Goal: Book appointment/travel/reservation

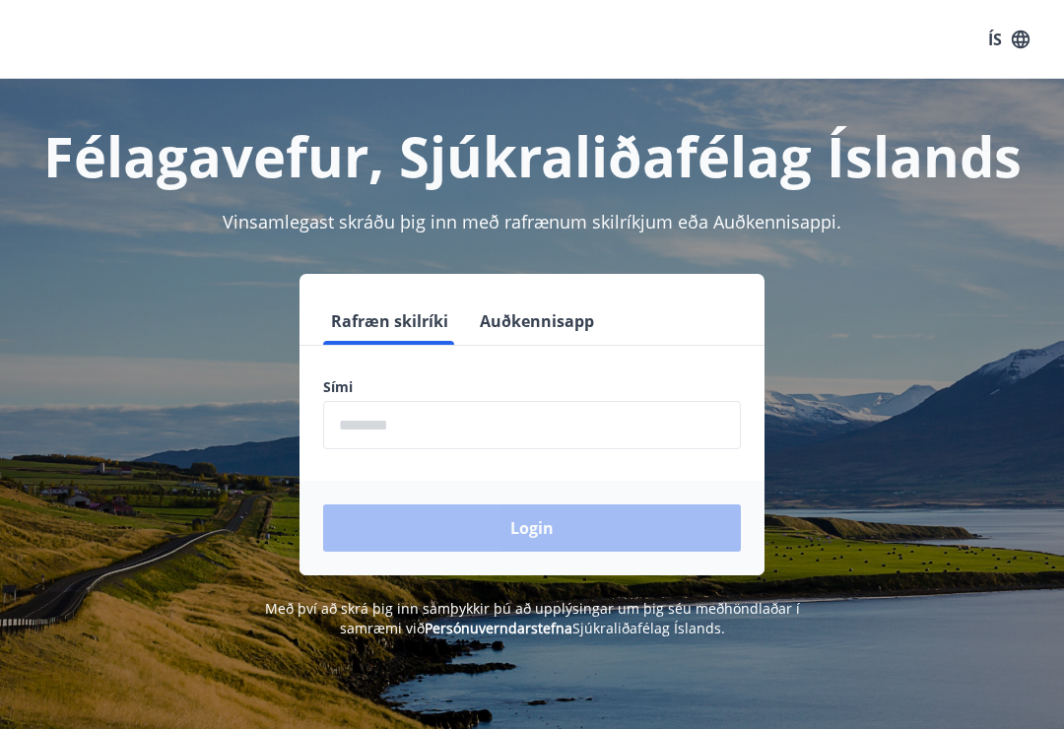
click at [522, 421] on input "phone" at bounding box center [532, 425] width 418 height 48
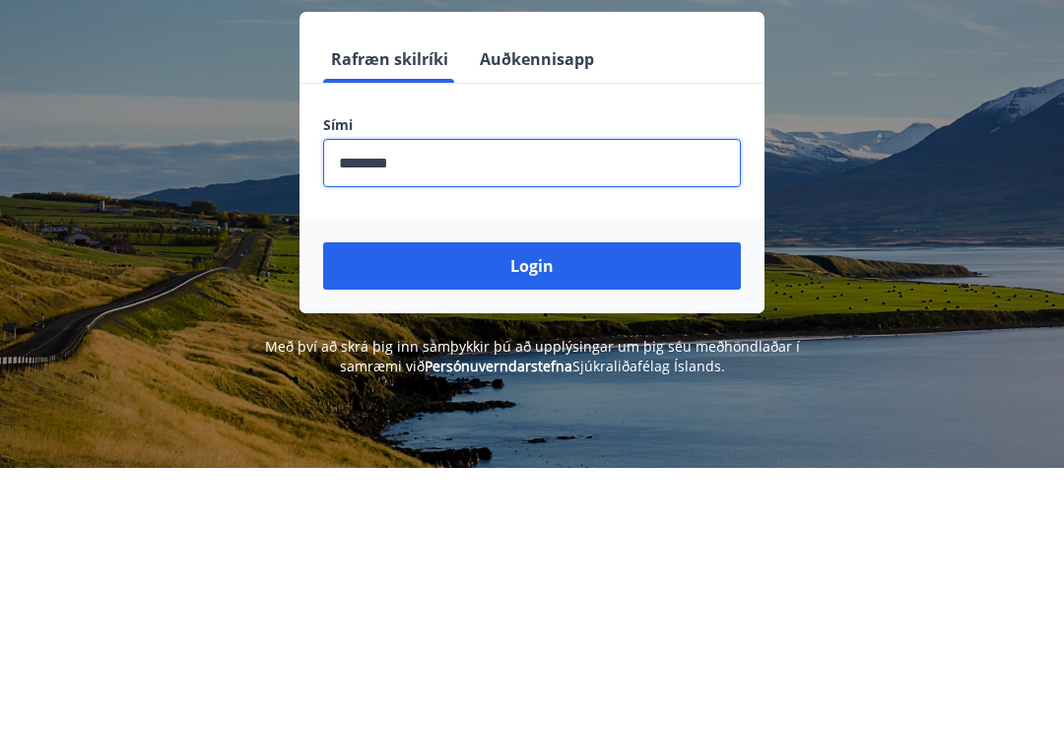
type input "********"
click at [608, 505] on button "Login" at bounding box center [532, 528] width 418 height 47
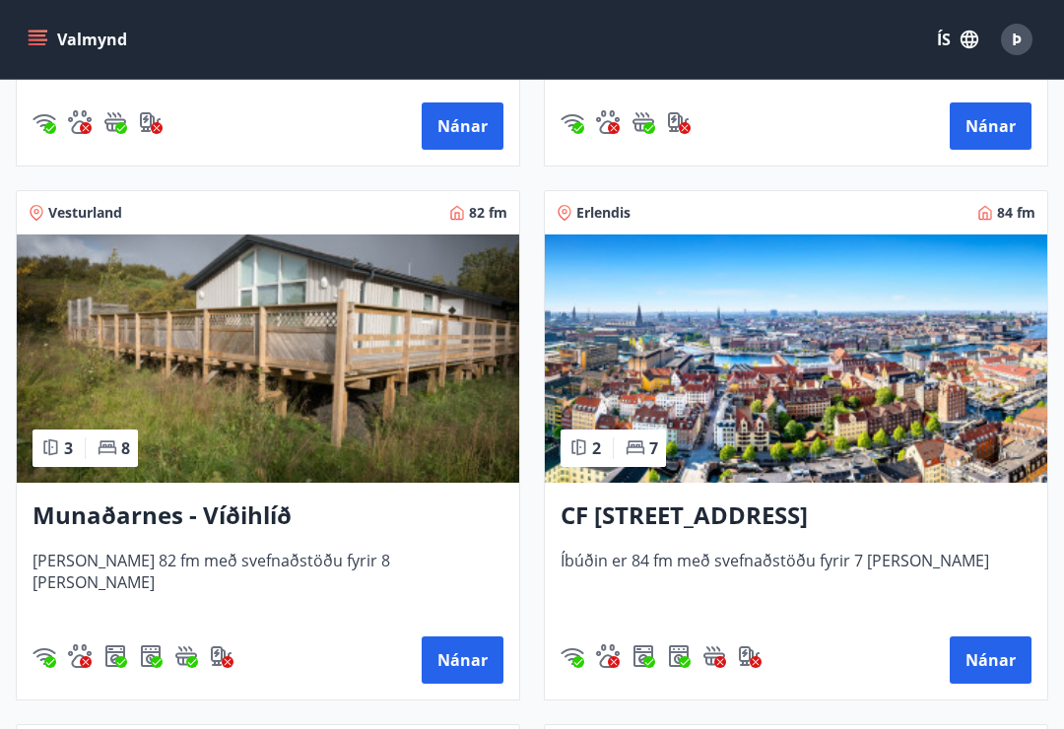
scroll to position [791, 0]
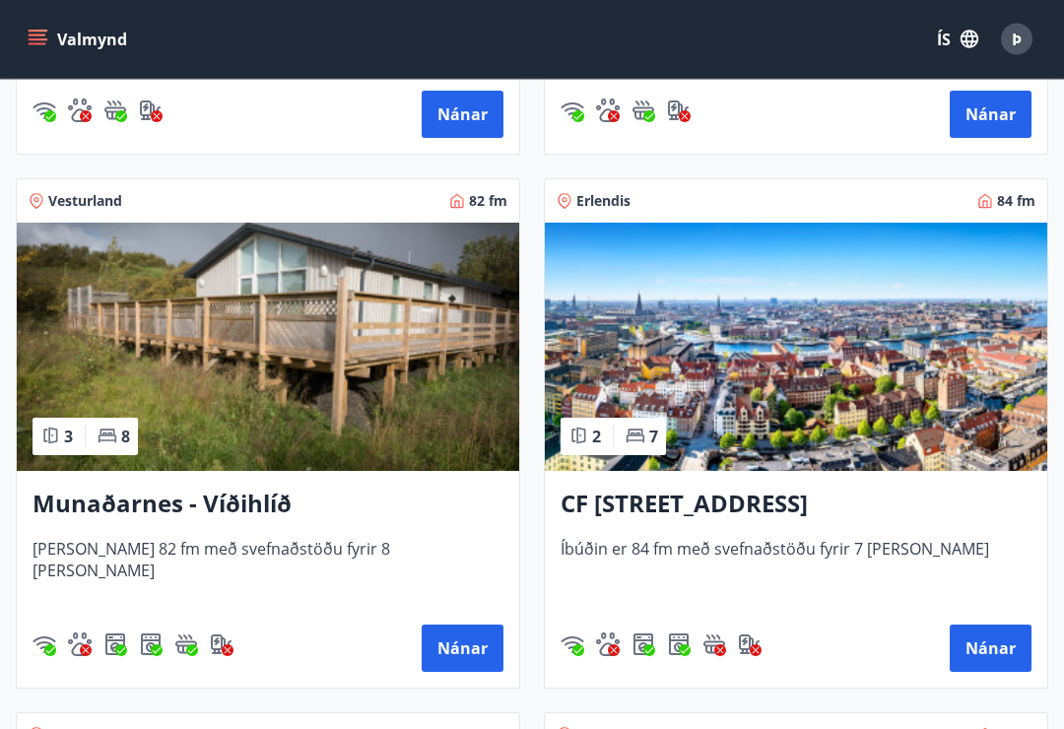
click at [465, 656] on button "Nánar" at bounding box center [463, 649] width 82 height 47
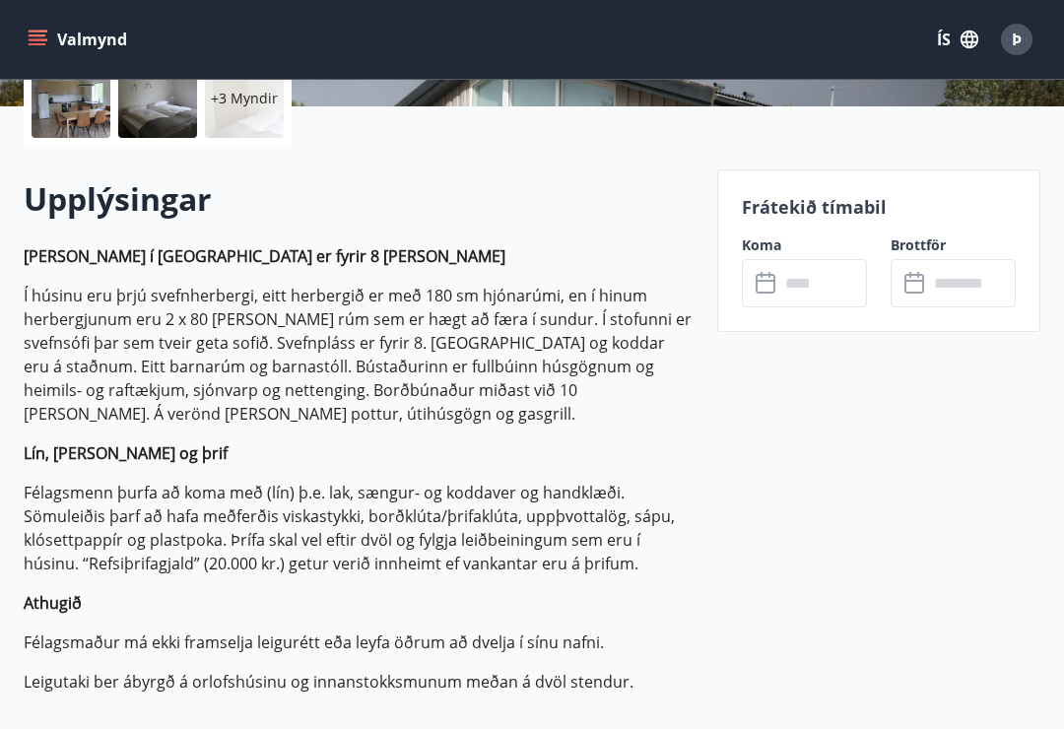
scroll to position [496, 0]
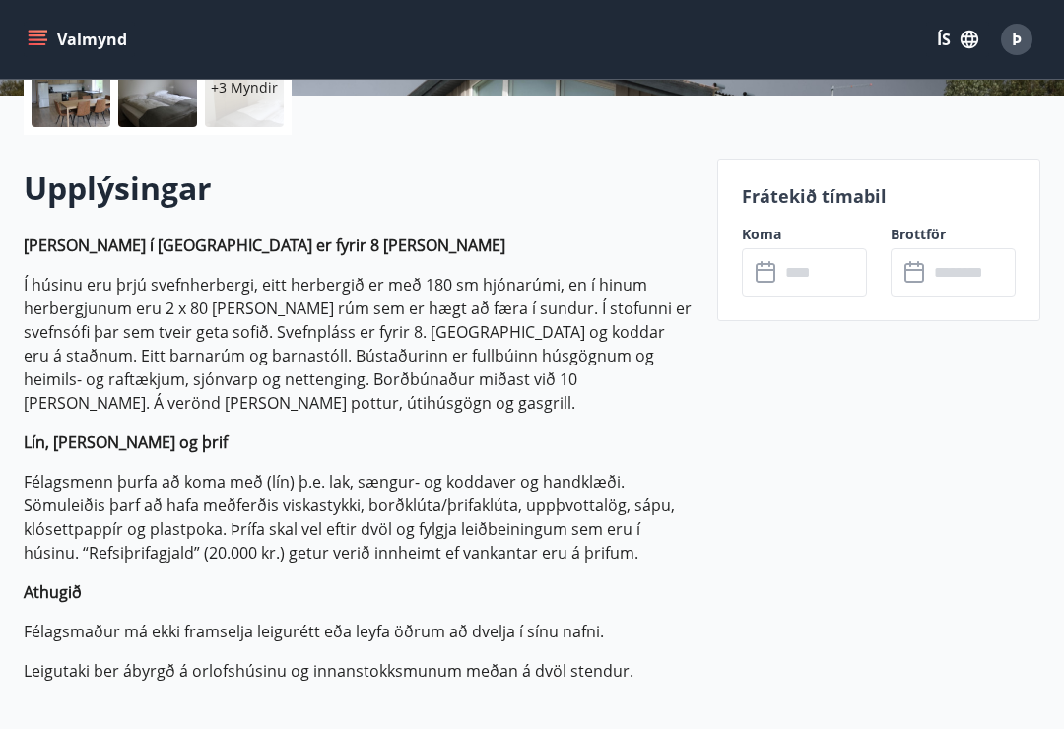
click at [827, 280] on input "text" at bounding box center [823, 272] width 88 height 48
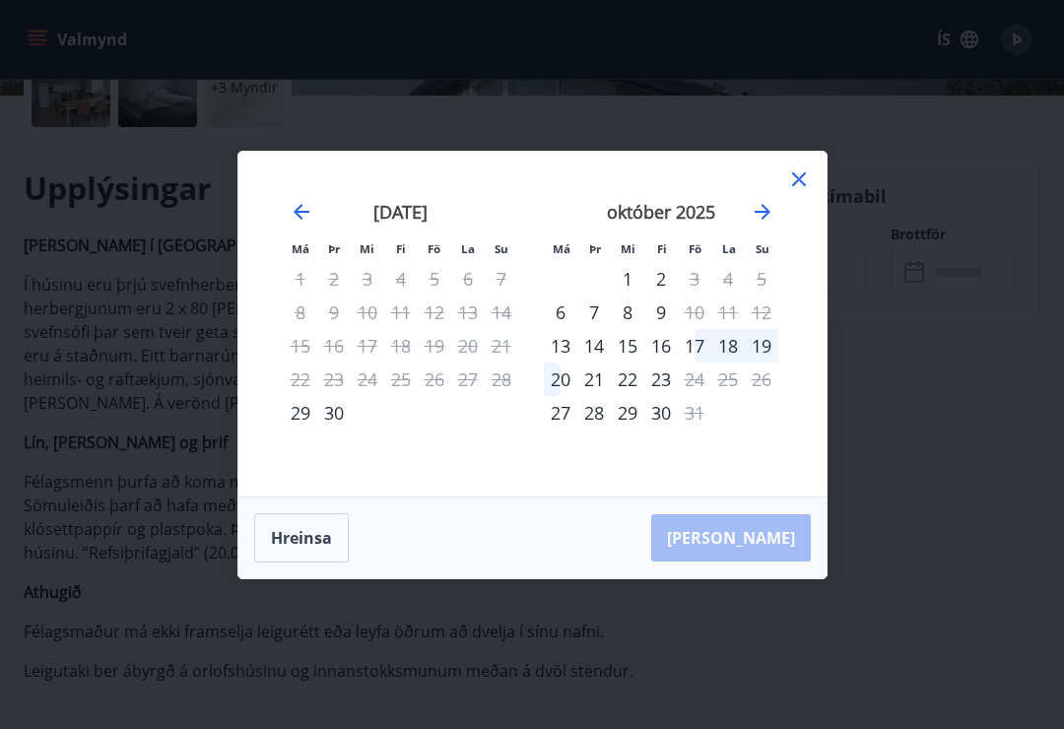
click at [756, 363] on div "19" at bounding box center [762, 346] width 34 height 34
click at [740, 356] on div "18" at bounding box center [728, 346] width 34 height 34
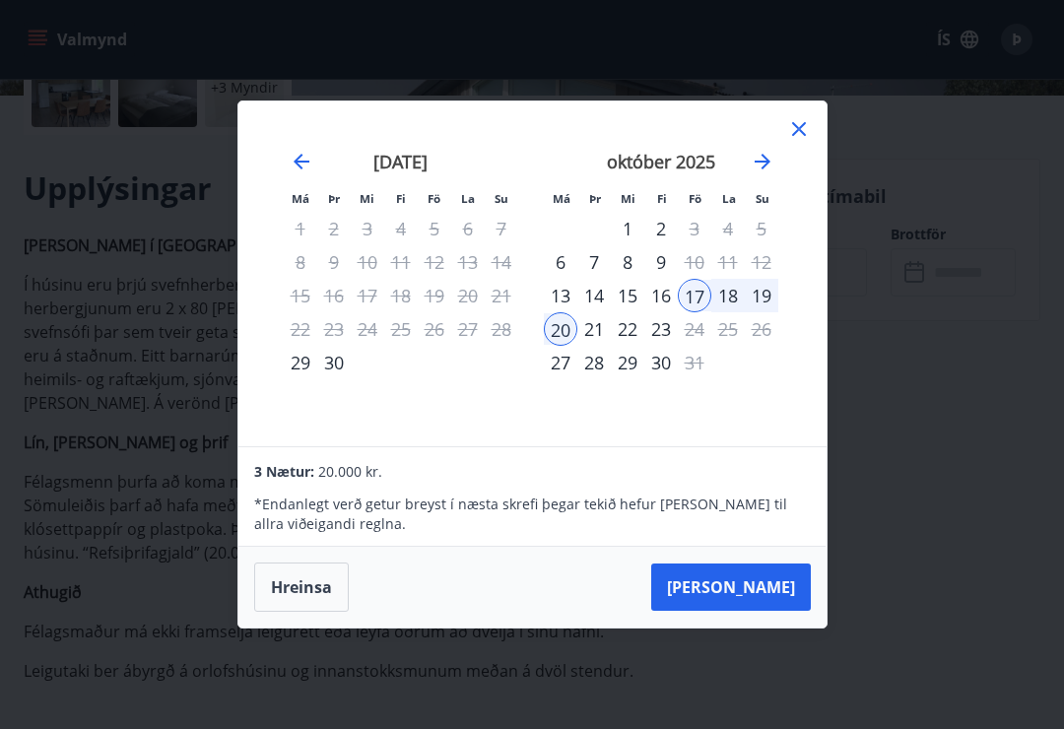
click at [578, 346] on div "21" at bounding box center [594, 329] width 34 height 34
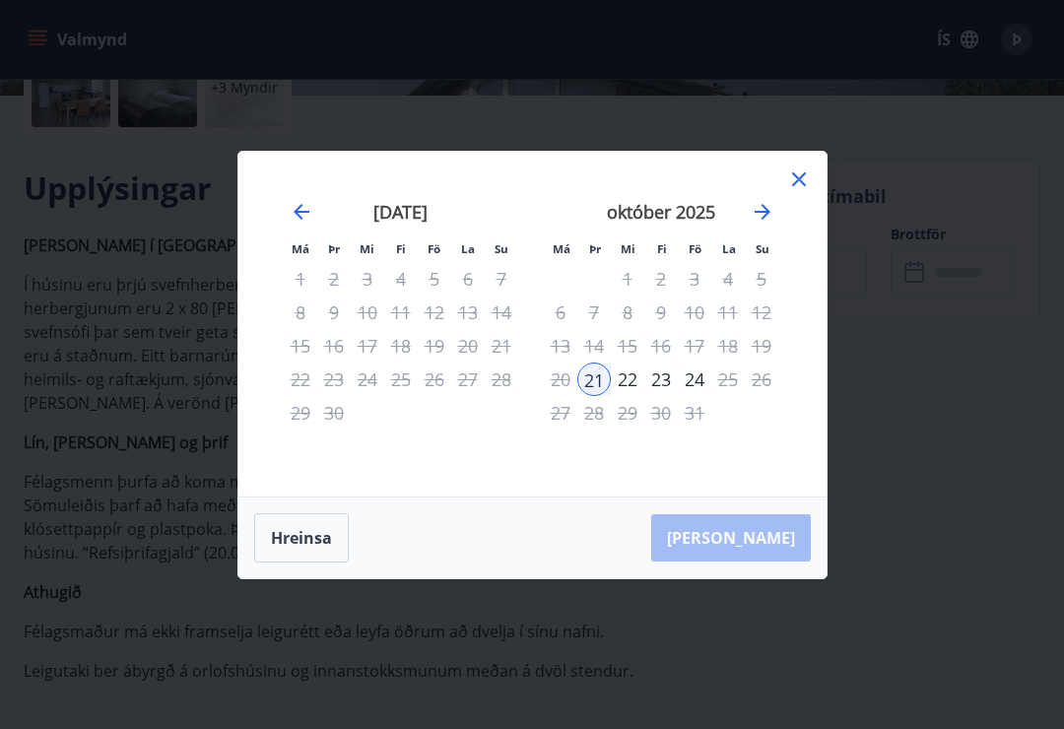
click at [288, 561] on button "Hreinsa" at bounding box center [301, 537] width 95 height 49
click at [745, 362] on div "19" at bounding box center [762, 346] width 34 height 34
click at [738, 363] on div "18" at bounding box center [728, 346] width 34 height 34
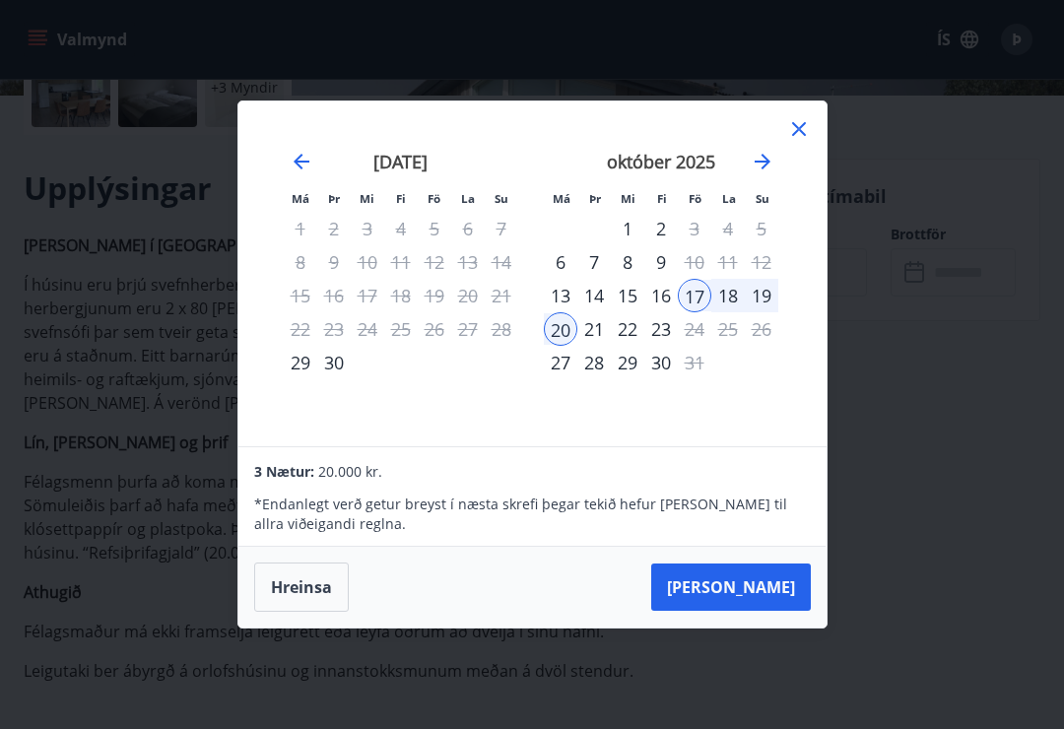
click at [779, 606] on button "Taka Frá" at bounding box center [731, 587] width 160 height 47
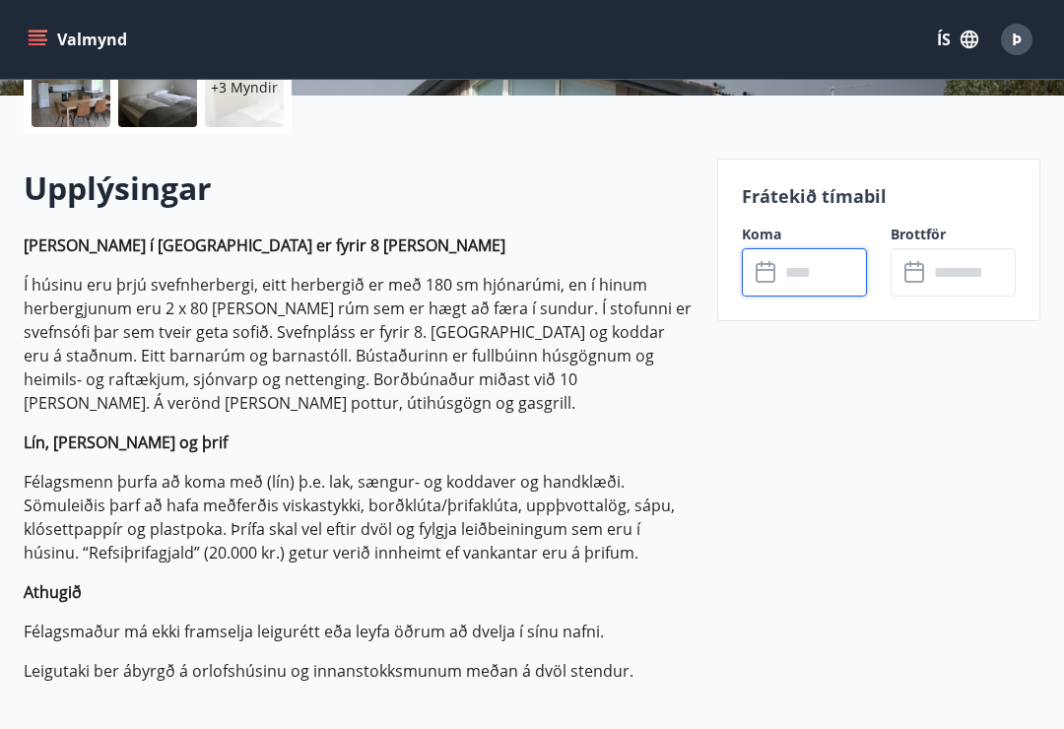
type input "******"
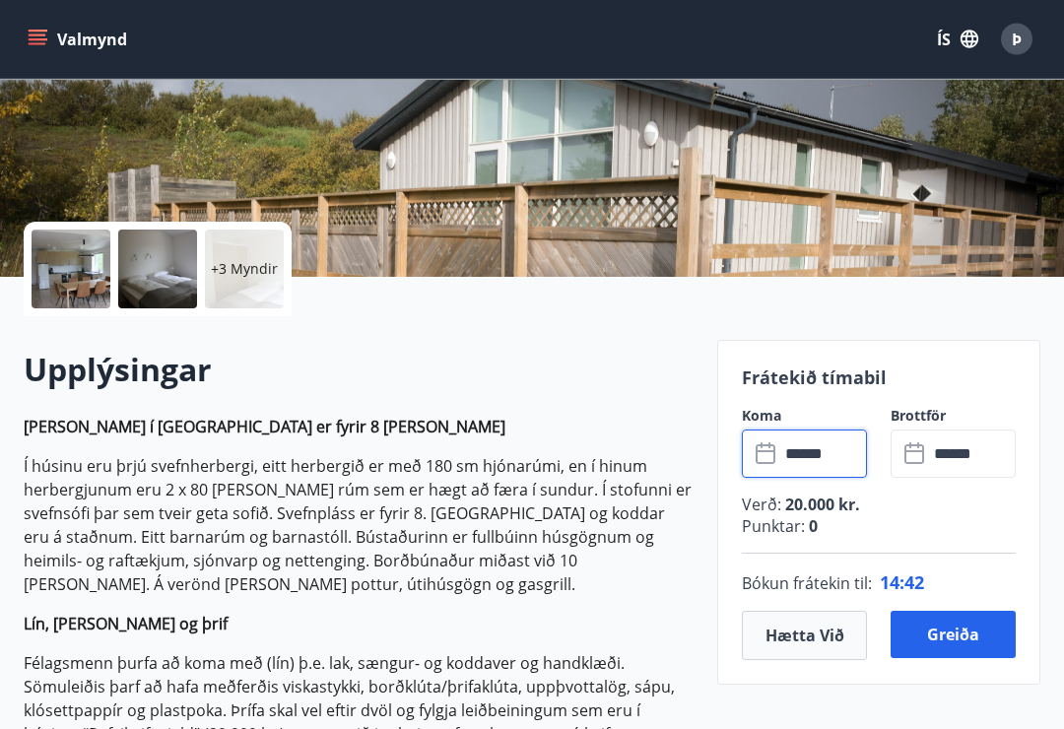
scroll to position [314, 0]
click at [954, 644] on button "Greiða" at bounding box center [953, 634] width 125 height 47
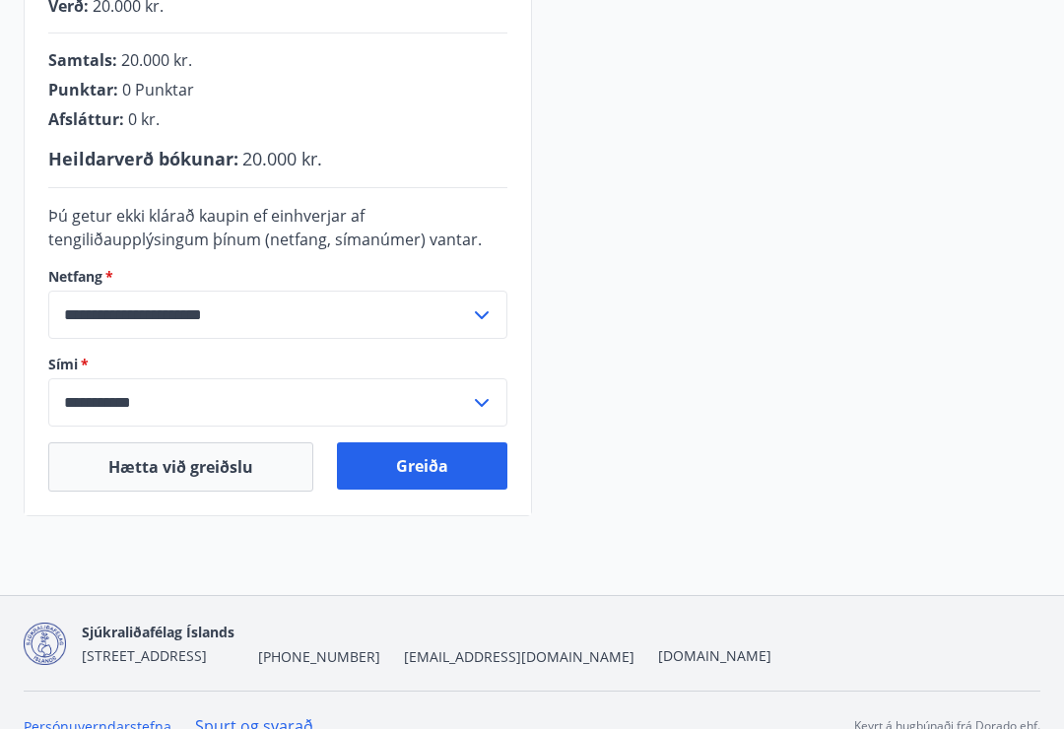
scroll to position [519, 0]
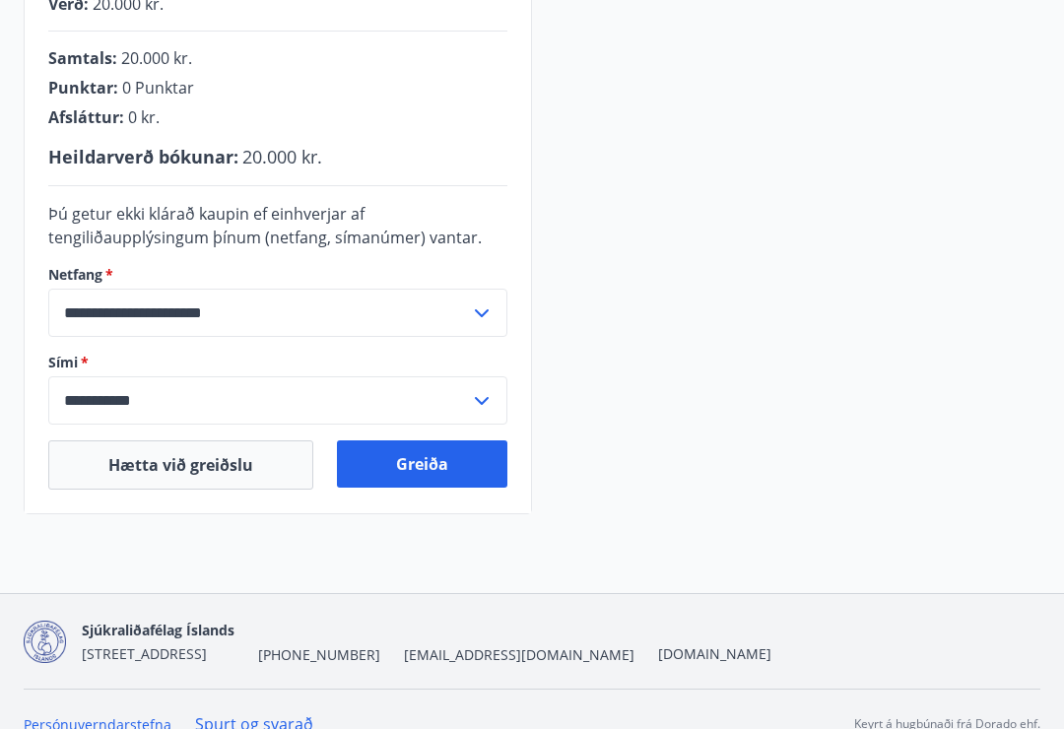
click at [442, 471] on button "Greiða" at bounding box center [422, 463] width 170 height 47
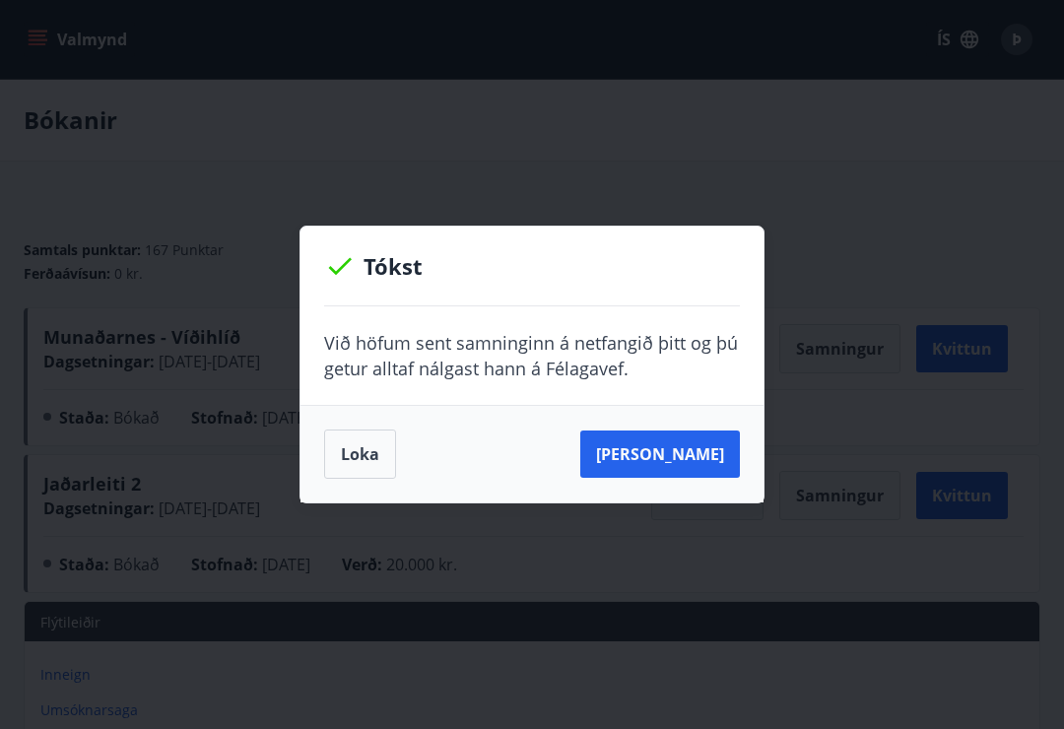
click at [674, 461] on button "[PERSON_NAME]" at bounding box center [660, 454] width 160 height 47
click at [350, 468] on button "Loka" at bounding box center [360, 454] width 72 height 49
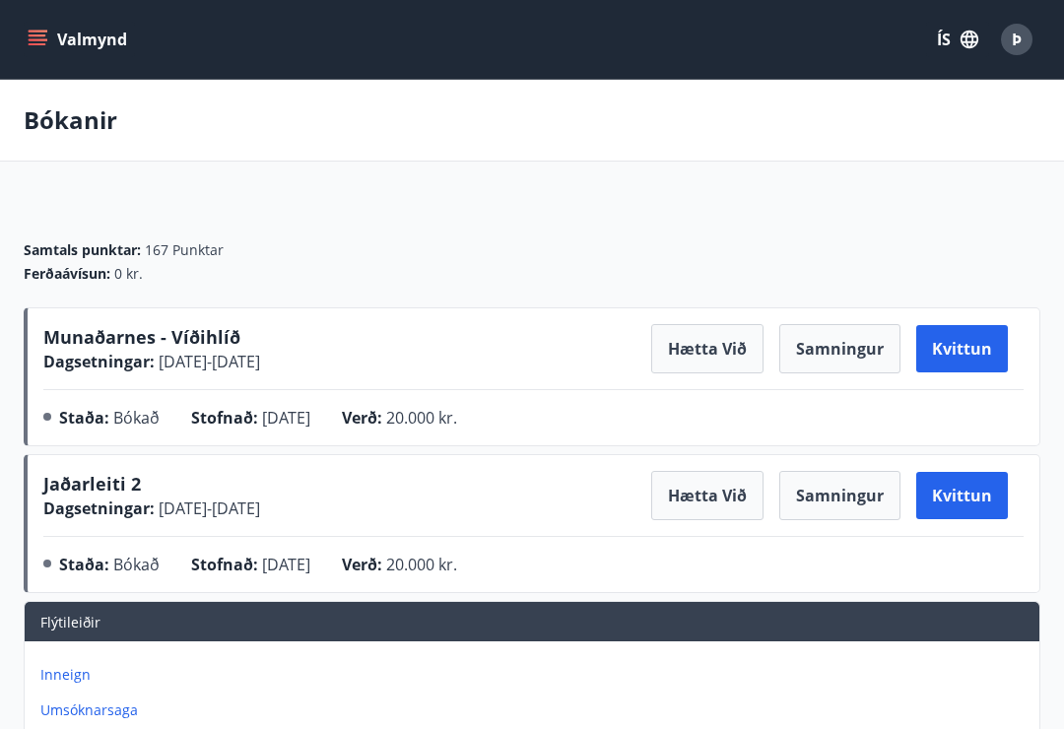
click at [1024, 48] on div "Þ" at bounding box center [1017, 40] width 32 height 32
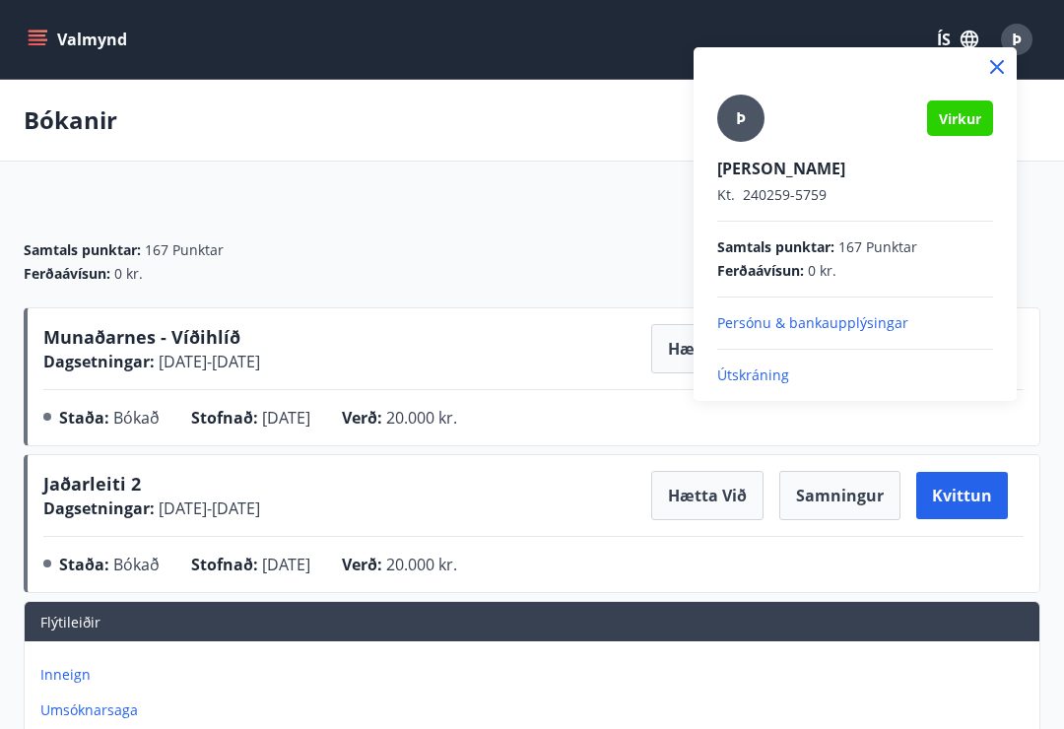
click at [819, 373] on p "Útskráning" at bounding box center [855, 376] width 276 height 20
